Goal: Transaction & Acquisition: Obtain resource

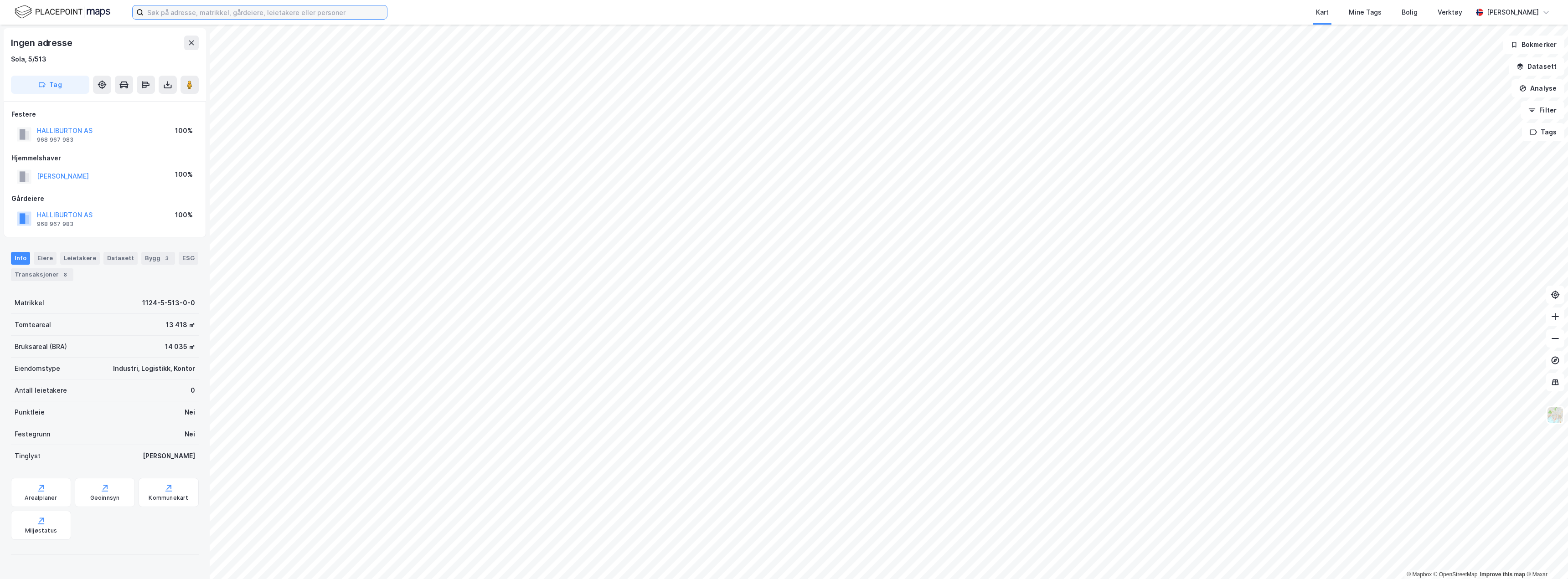
click at [277, 14] on input at bounding box center [265, 12] width 243 height 13
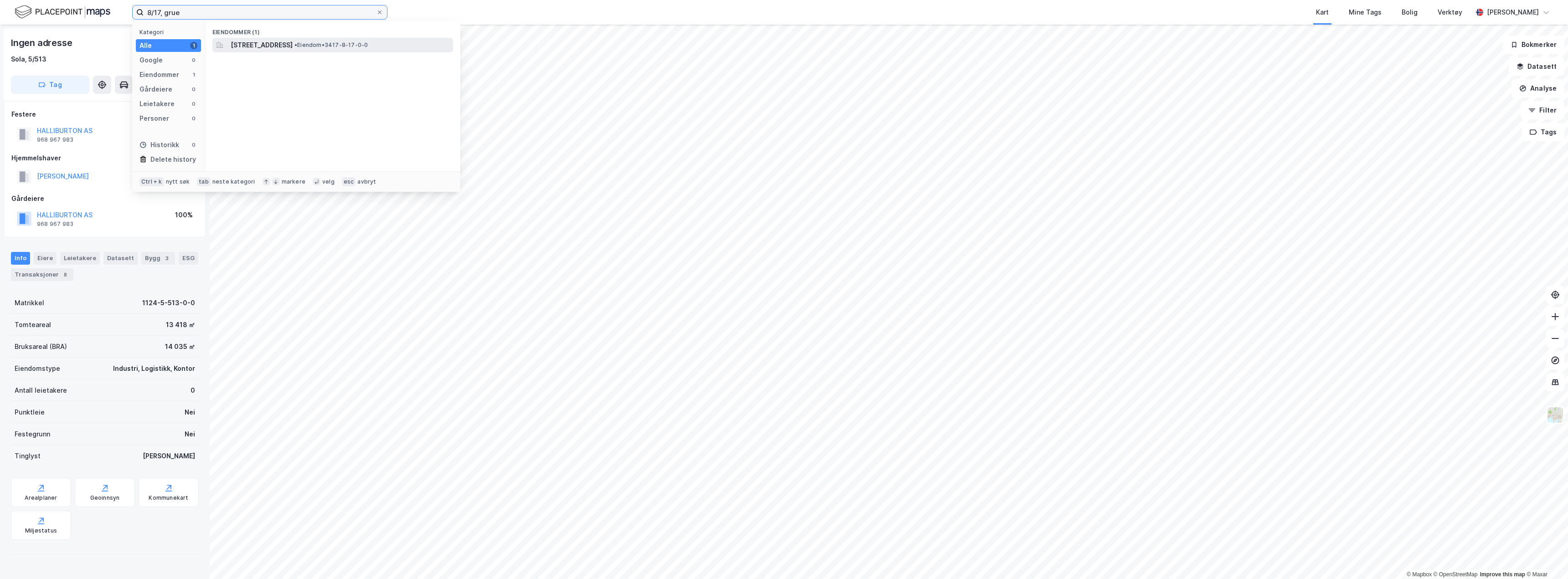
type input "8/17, grue"
click at [283, 48] on span "[STREET_ADDRESS]" at bounding box center [262, 45] width 62 height 11
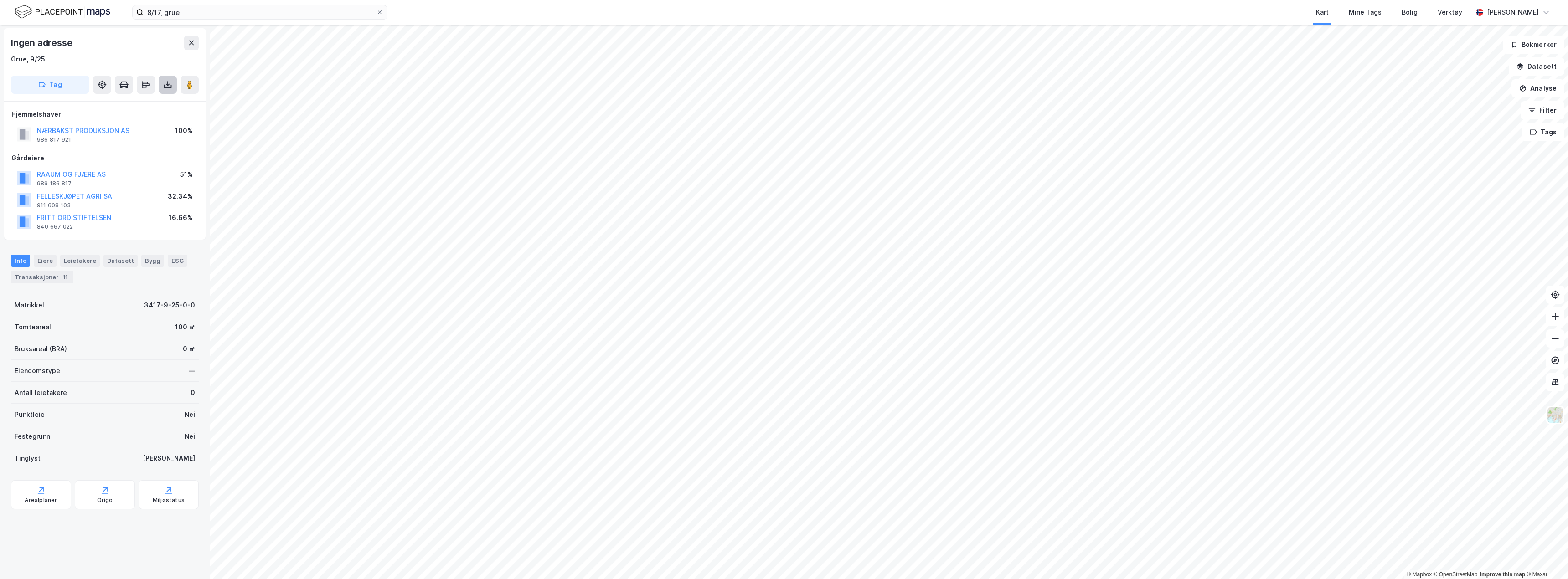
click at [161, 88] on button at bounding box center [168, 85] width 18 height 18
click at [139, 106] on div "Last ned grunnbok" at bounding box center [128, 103] width 97 height 15
click at [163, 88] on icon at bounding box center [167, 85] width 9 height 9
click at [157, 106] on div "Last ned grunnbok" at bounding box center [128, 103] width 97 height 15
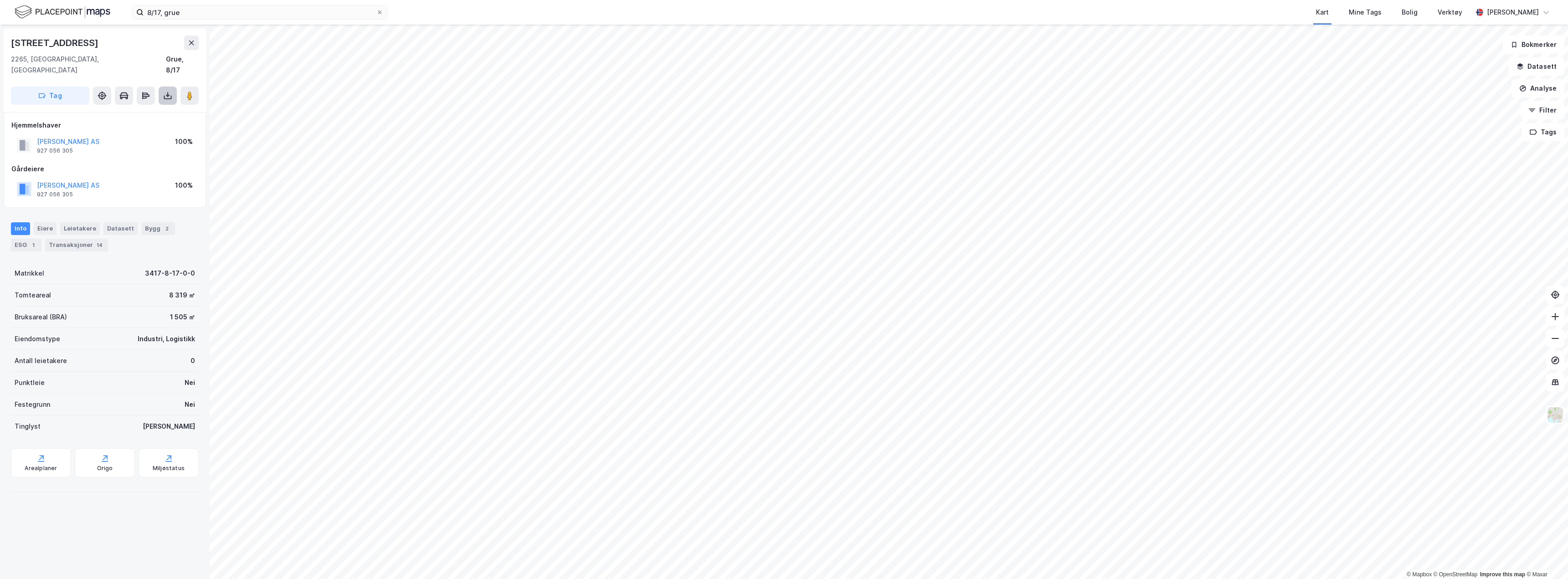
click at [166, 95] on icon at bounding box center [168, 97] width 8 height 4
click at [153, 106] on div "Last ned grunnbok" at bounding box center [128, 114] width 97 height 15
